Goal: Task Accomplishment & Management: Manage account settings

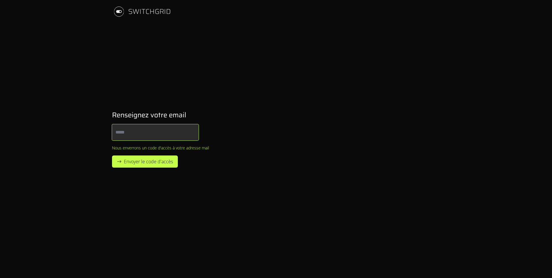
click at [153, 137] on input "Email" at bounding box center [155, 132] width 87 height 16
type input "**********"
click at [140, 161] on span "Envoyer le code d'accès" at bounding box center [148, 161] width 49 height 7
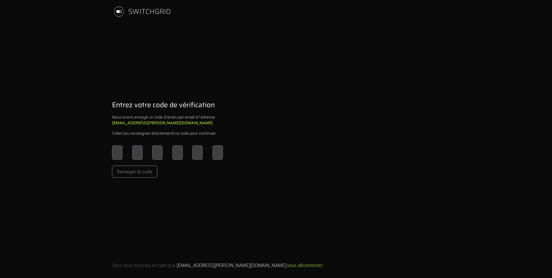
type input "*"
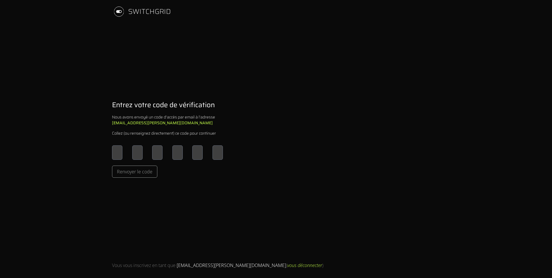
type input "*"
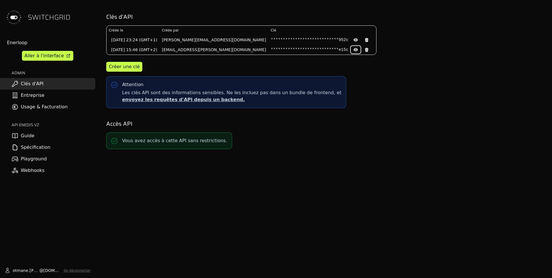
click at [355, 50] on icon at bounding box center [355, 49] width 1 height 1
click at [271, 52] on pre "9649346cc7bacd74b5fe88065890e15c" at bounding box center [310, 50] width 78 height 6
copy pre "9649346cc7bacd74b5fe88065890e15c"
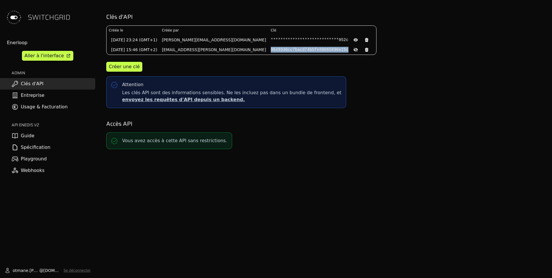
copy pre "9649346cc7bacd74b5fe88065890e15c"
